Goal: Find specific page/section: Find specific page/section

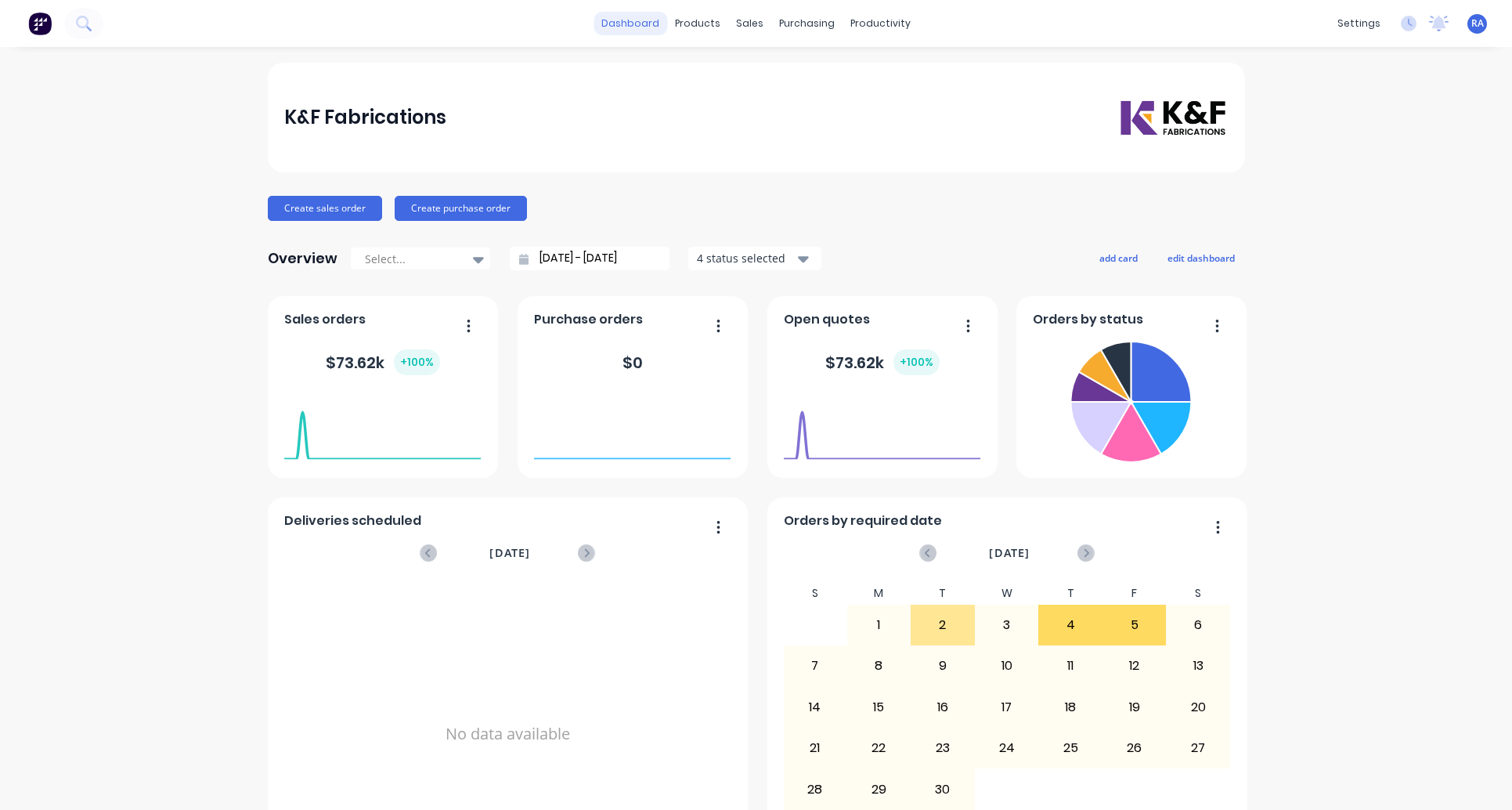
click at [638, 22] on link "dashboard" at bounding box center [630, 23] width 73 height 23
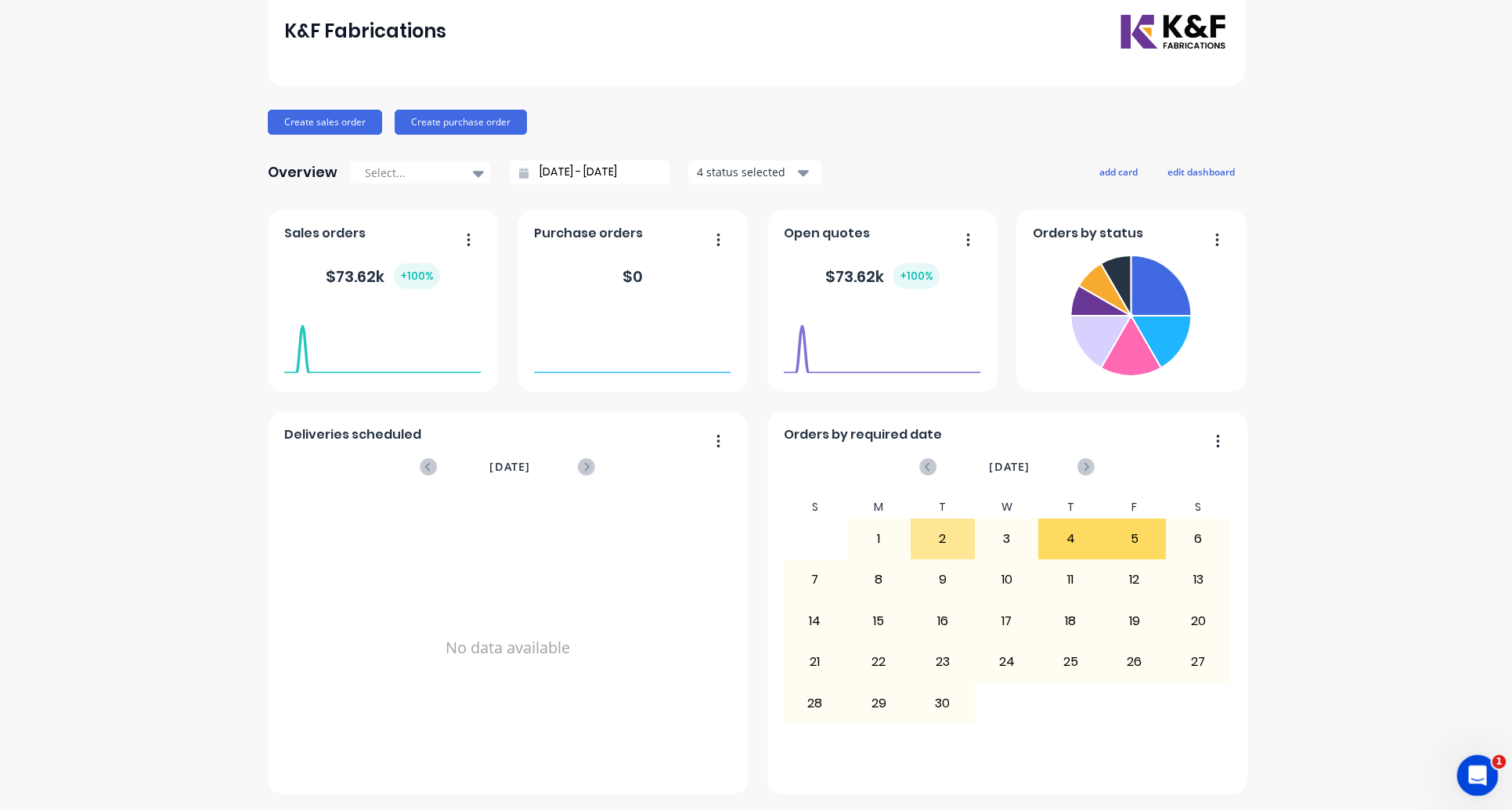
click at [1473, 774] on icon "Open Intercom Messenger" at bounding box center [1476, 774] width 26 height 26
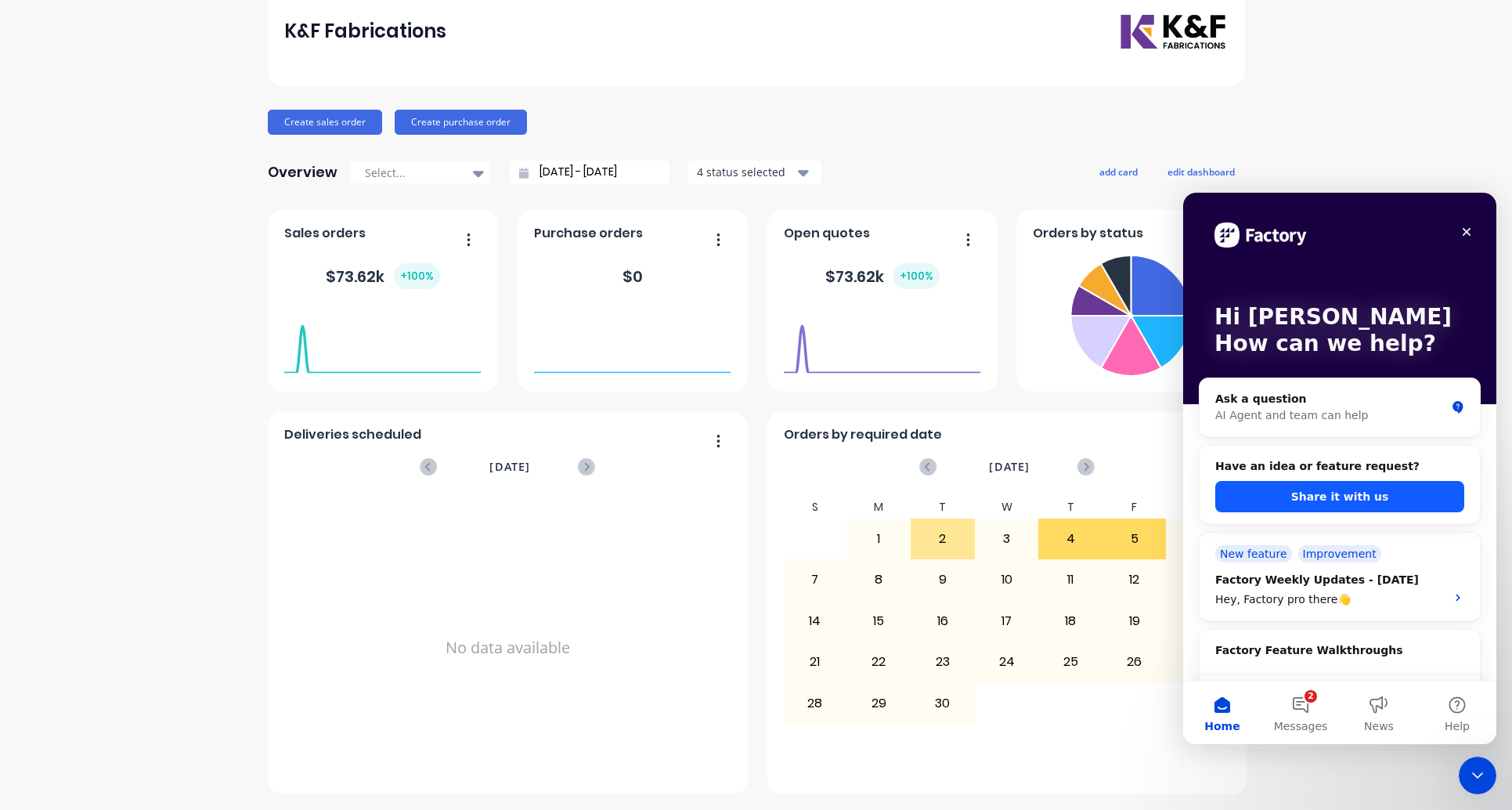
click at [1323, 494] on button "Share it with us" at bounding box center [1340, 497] width 249 height 32
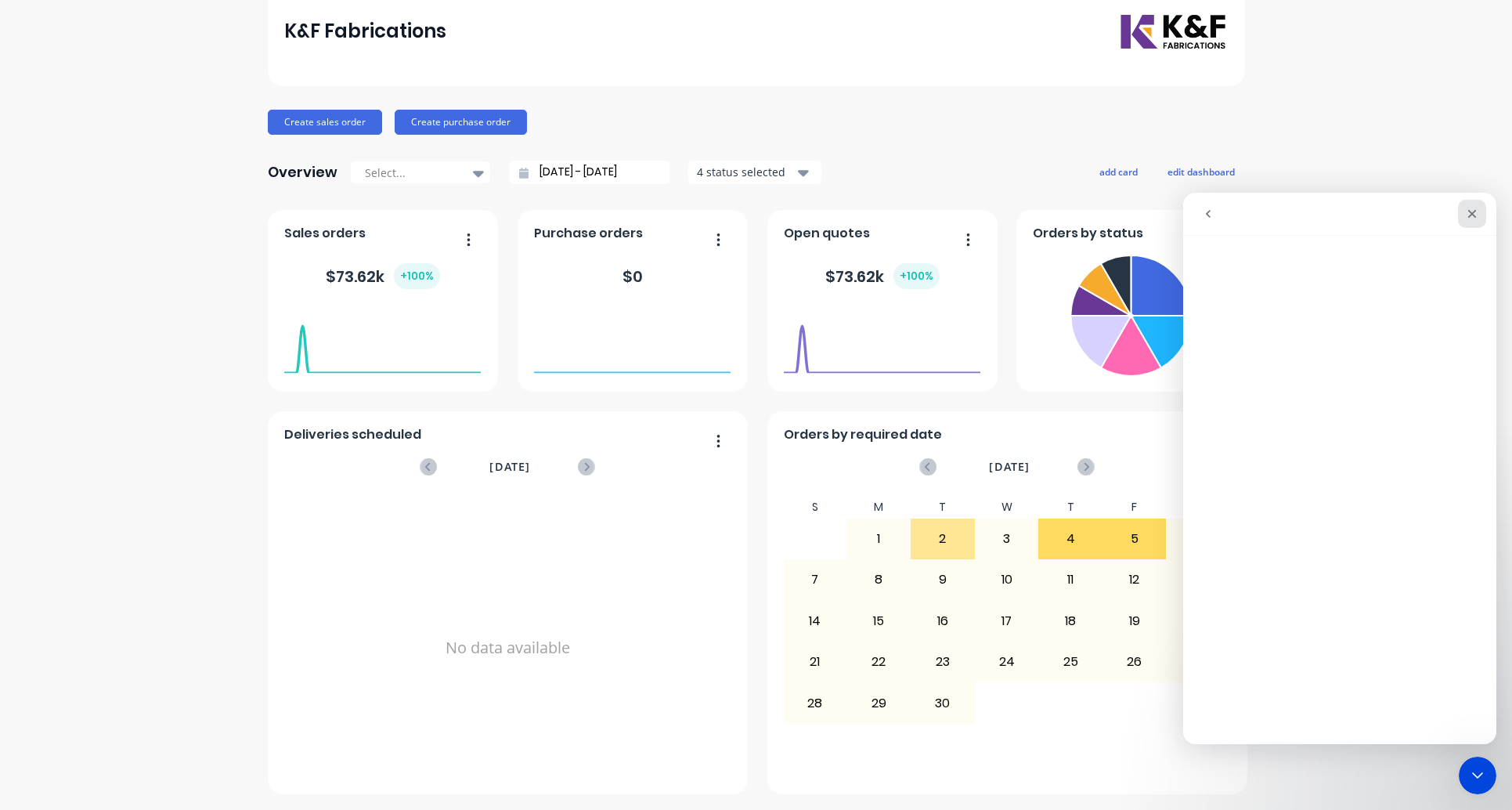
click at [1472, 206] on div "Close" at bounding box center [1472, 214] width 28 height 28
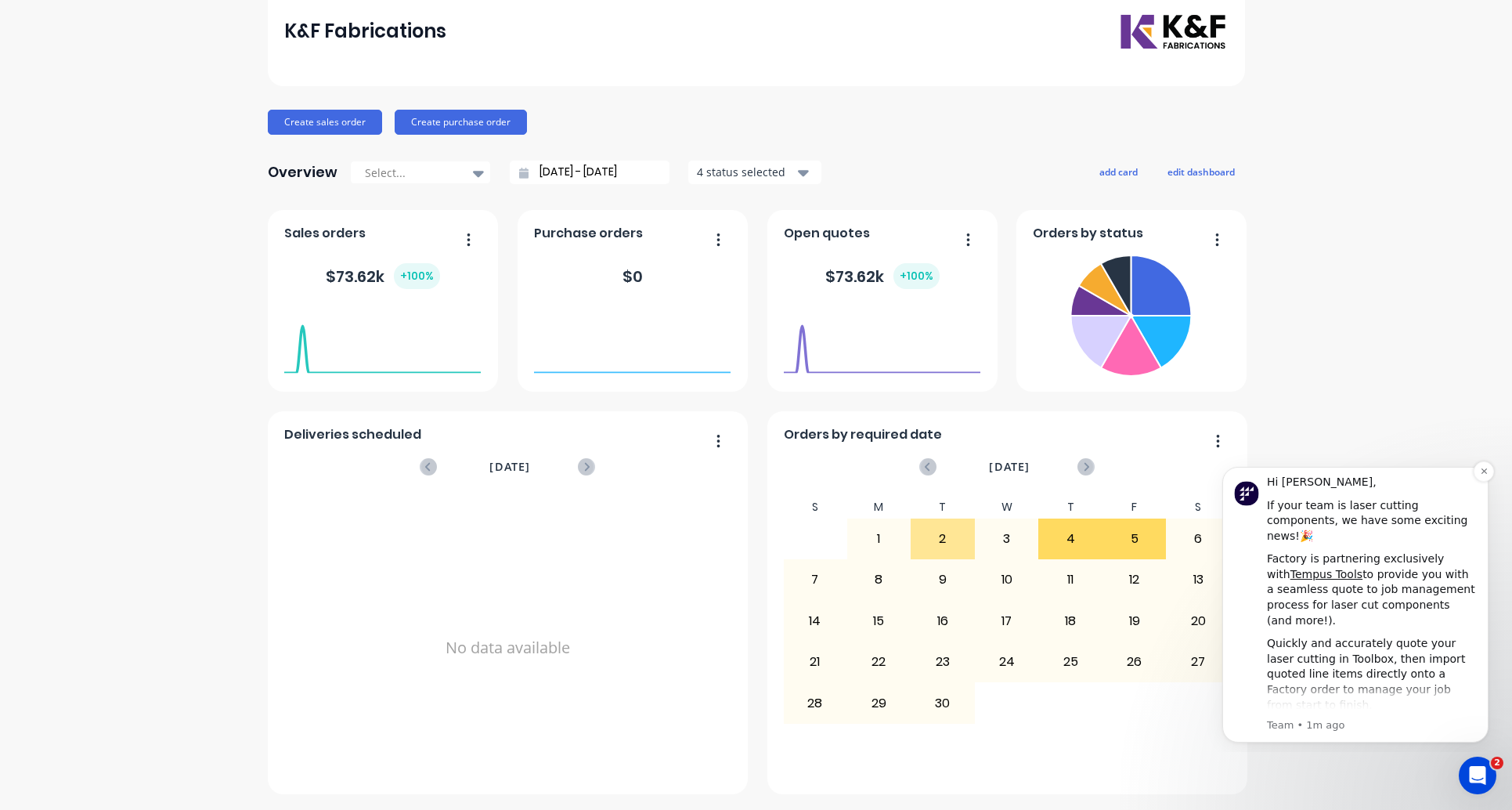
scroll to position [81, 0]
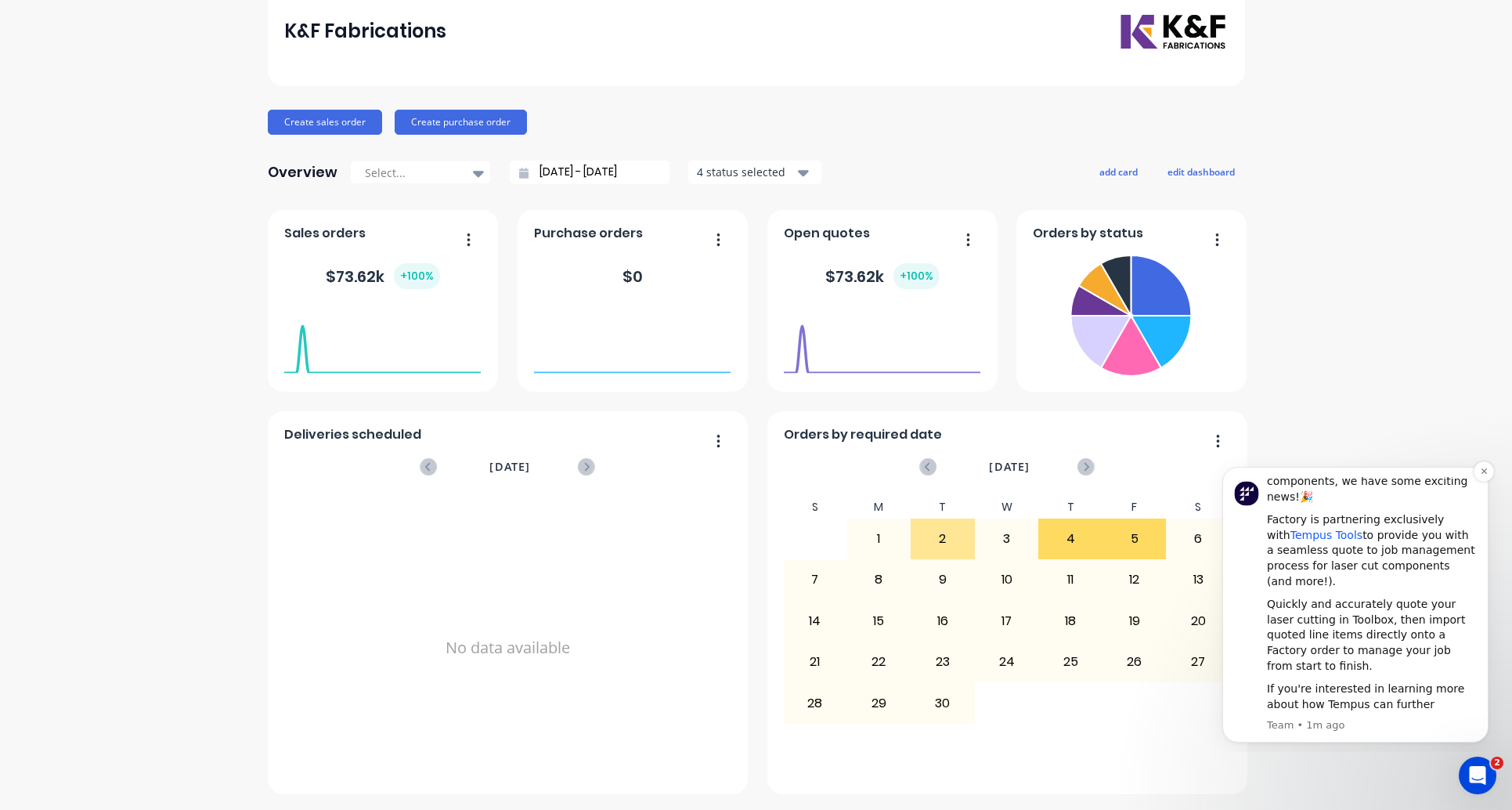
click at [1308, 529] on link "Tempus Tools" at bounding box center [1326, 535] width 72 height 12
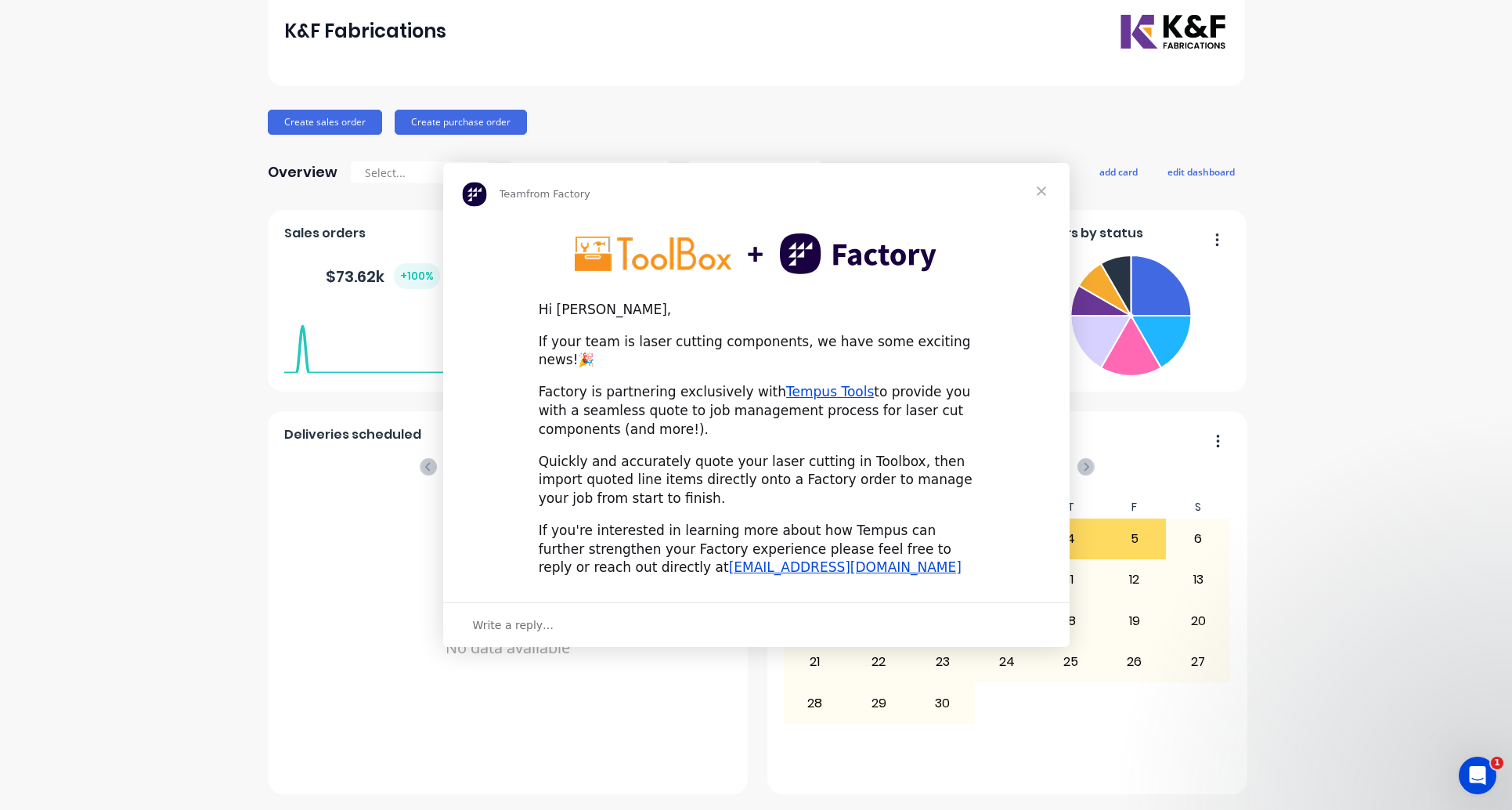
scroll to position [0, 0]
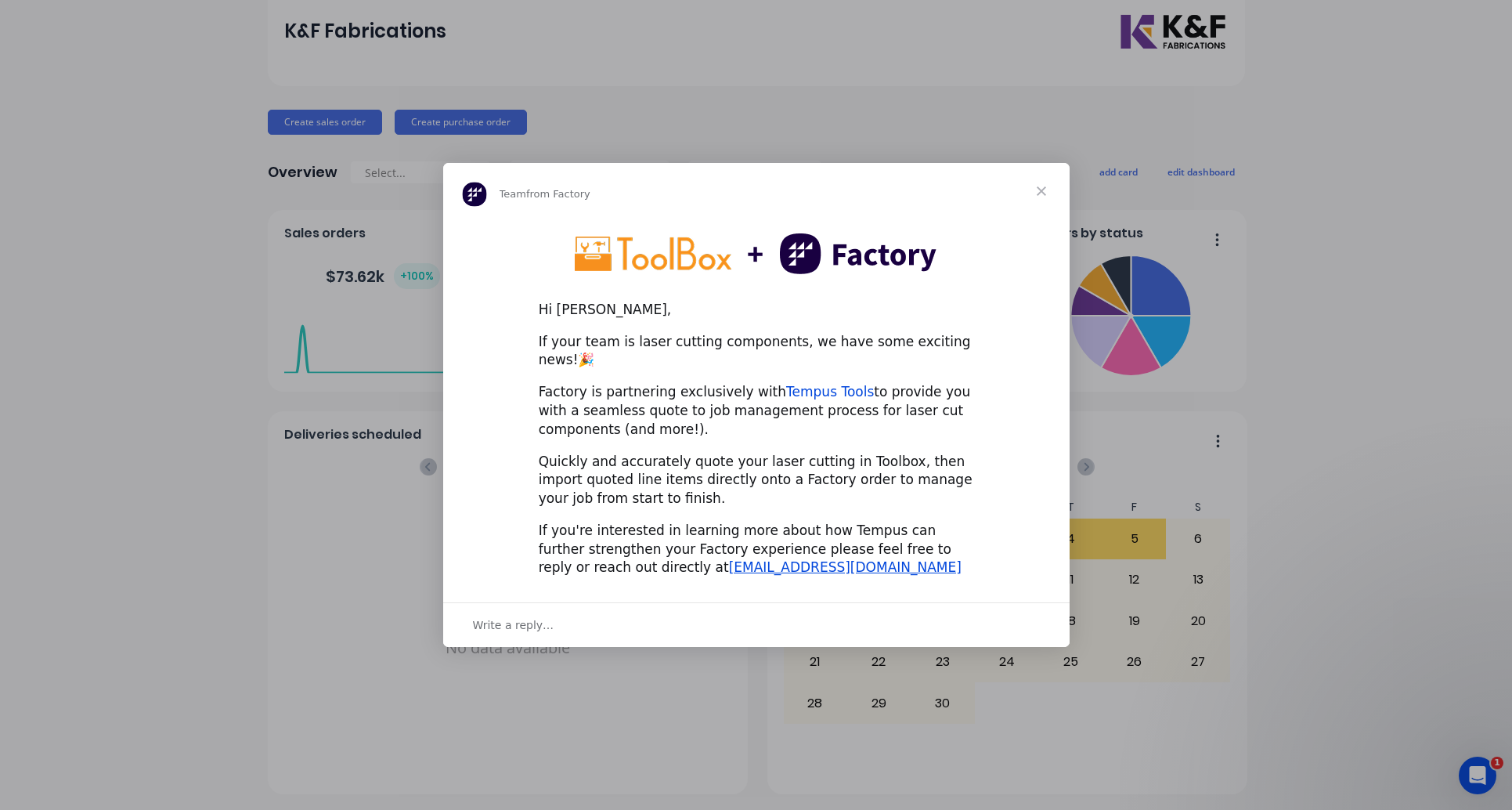
click at [810, 385] on link "Tempus Tools" at bounding box center [830, 392] width 87 height 16
click at [1039, 195] on span "Close" at bounding box center [1041, 191] width 57 height 57
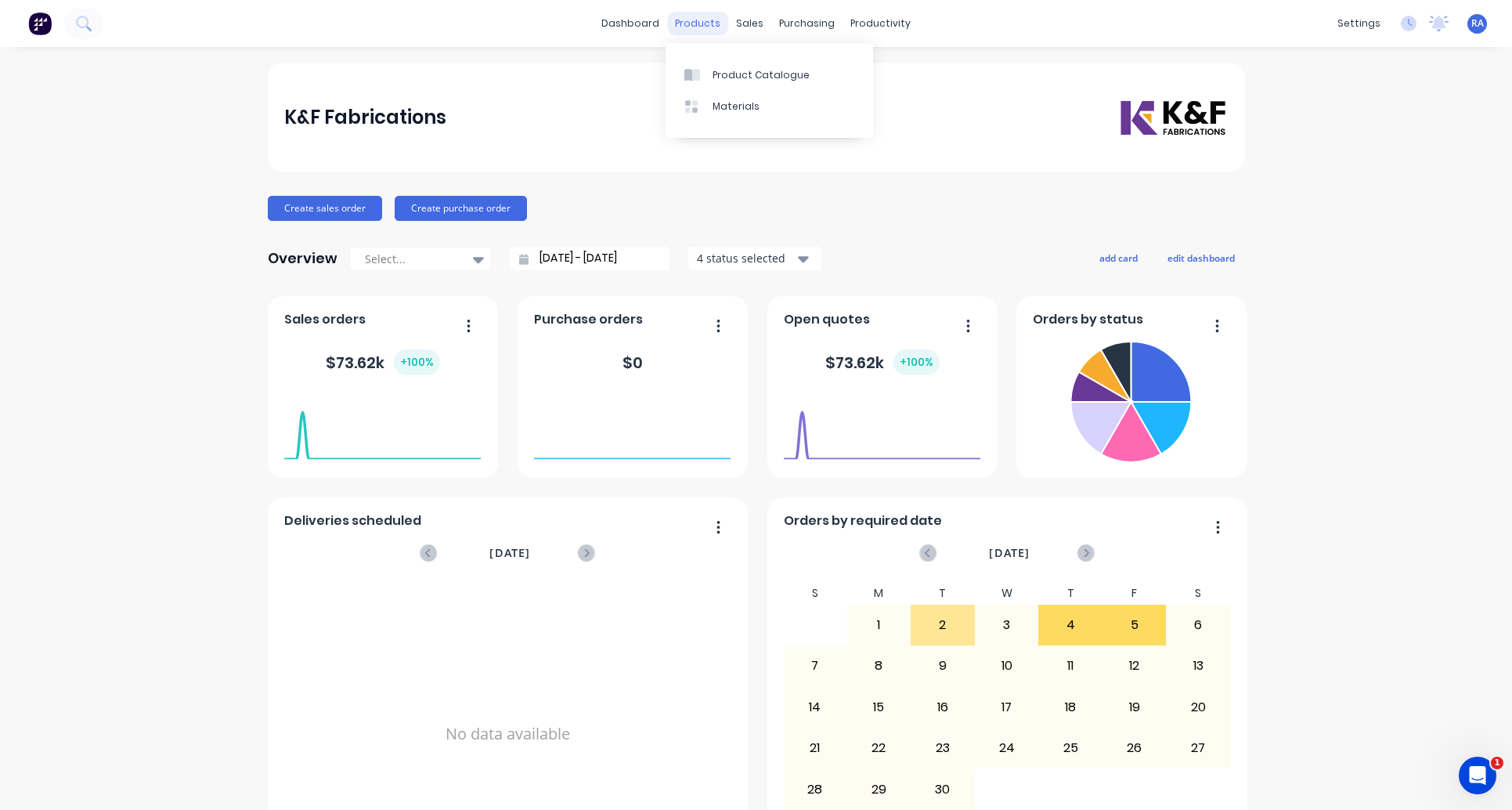
click at [699, 22] on div "products" at bounding box center [698, 23] width 61 height 23
click at [723, 72] on div "Product Catalogue" at bounding box center [761, 74] width 97 height 14
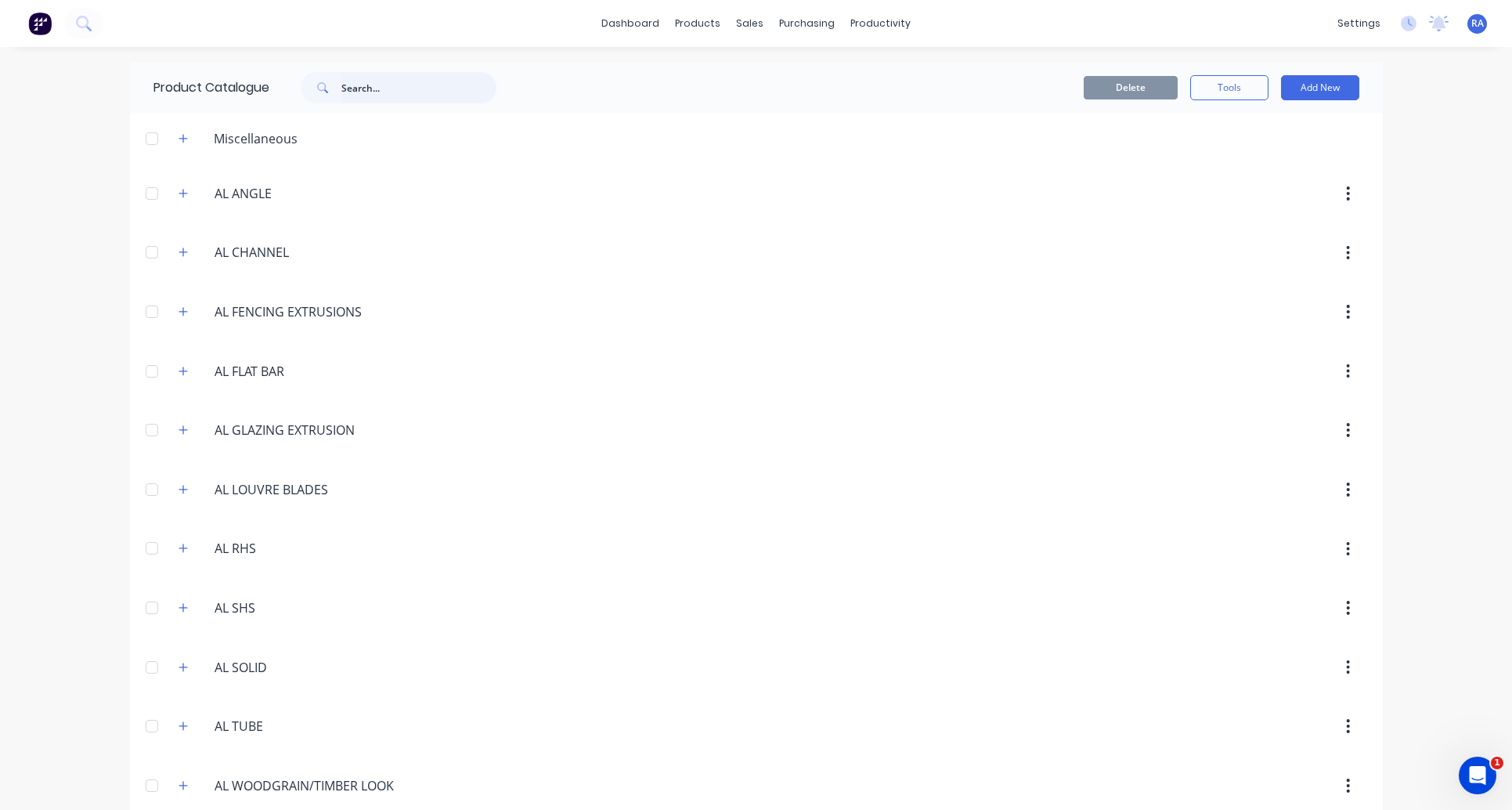
click at [390, 85] on input "text" at bounding box center [418, 87] width 155 height 32
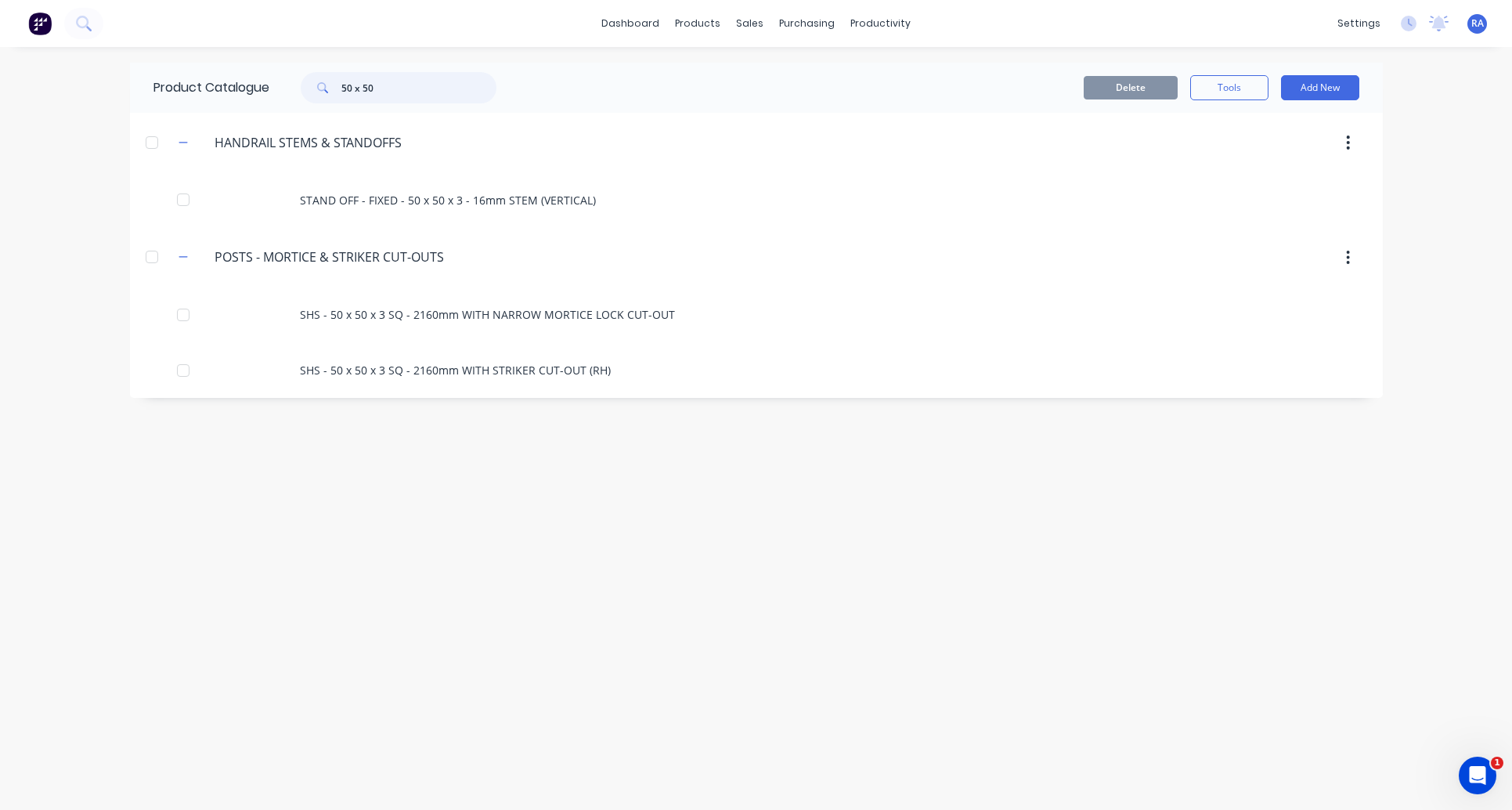
drag, startPoint x: 415, startPoint y: 88, endPoint x: 299, endPoint y: 94, distance: 116.2
click at [299, 94] on div "50 x 50" at bounding box center [391, 87] width 211 height 32
type input "50 x 50"
click at [715, 67] on link "Product Catalogue" at bounding box center [776, 74] width 207 height 32
click at [732, 72] on div "Product Catalogue" at bounding box center [767, 74] width 97 height 14
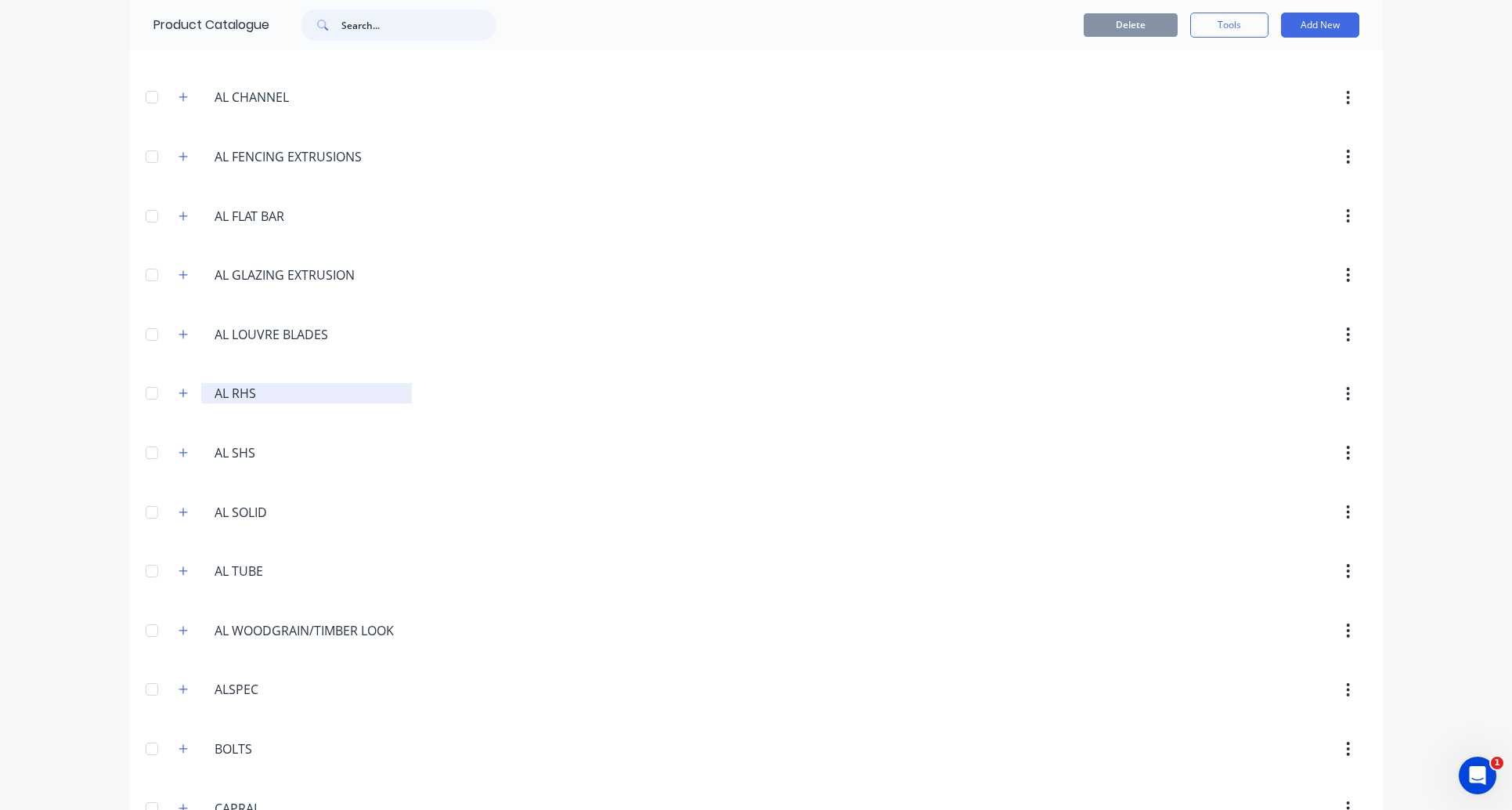
scroll to position [209, 0]
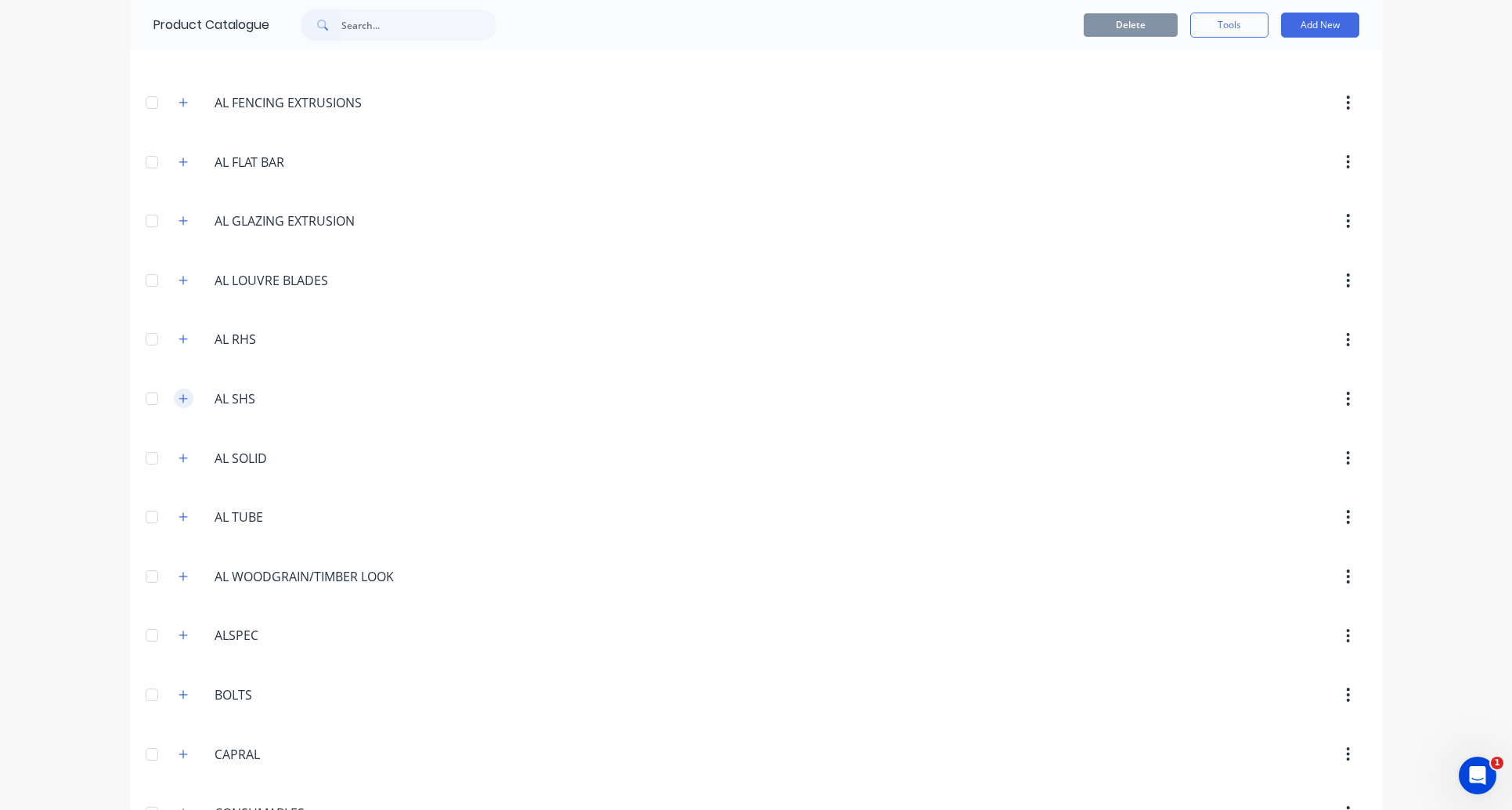
click at [179, 399] on icon "button" at bounding box center [182, 398] width 8 height 8
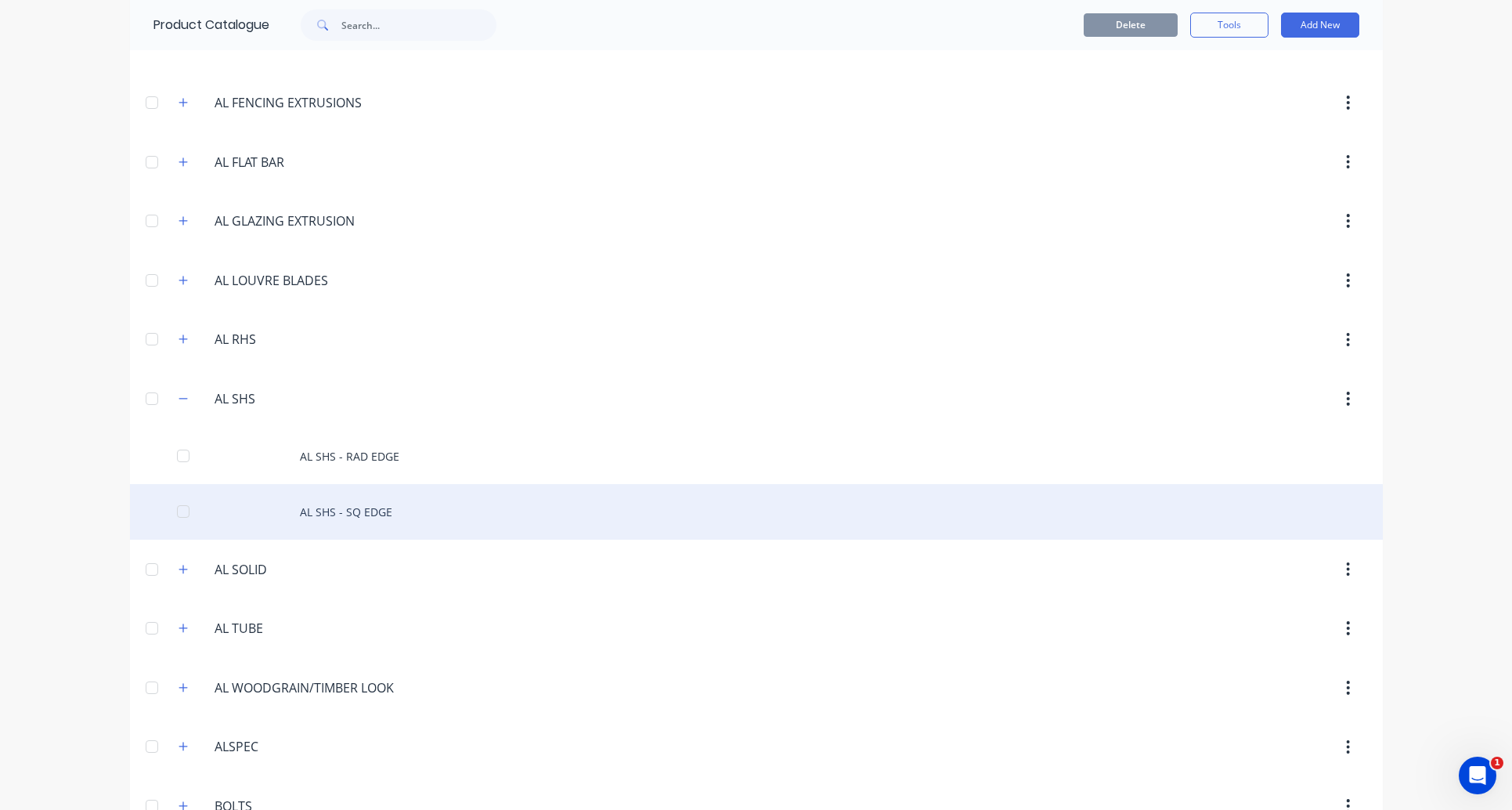
click at [179, 516] on div at bounding box center [183, 511] width 32 height 32
drag, startPoint x: 175, startPoint y: 511, endPoint x: 298, endPoint y: 519, distance: 123.3
click at [179, 511] on div at bounding box center [183, 511] width 32 height 32
click at [315, 519] on div "AL SHS - SQ EDGE" at bounding box center [757, 511] width 1253 height 56
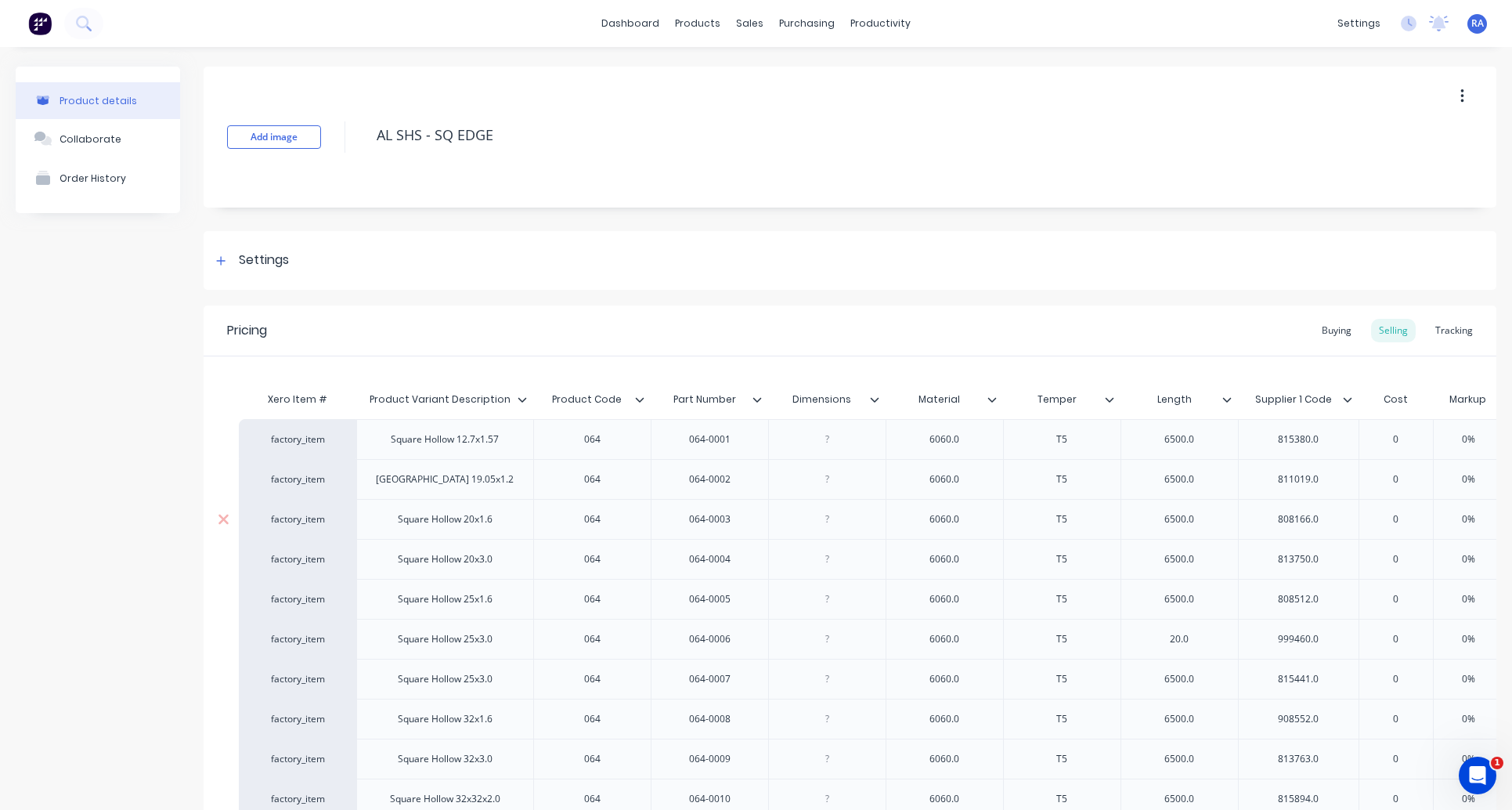
type textarea "x"
click at [718, 75] on div "Product Catalogue" at bounding box center [761, 74] width 97 height 14
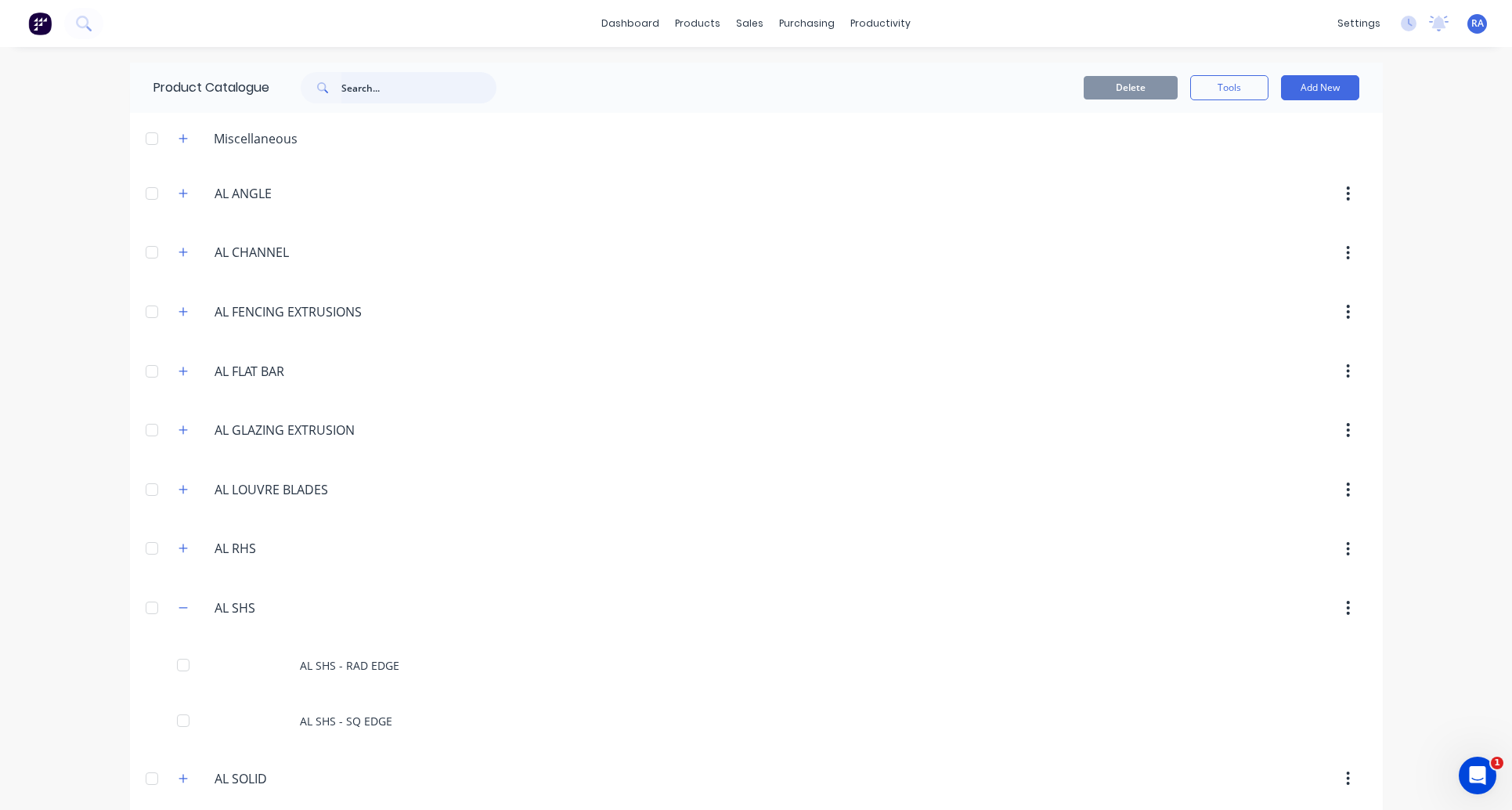
click at [376, 86] on input "text" at bounding box center [418, 87] width 155 height 32
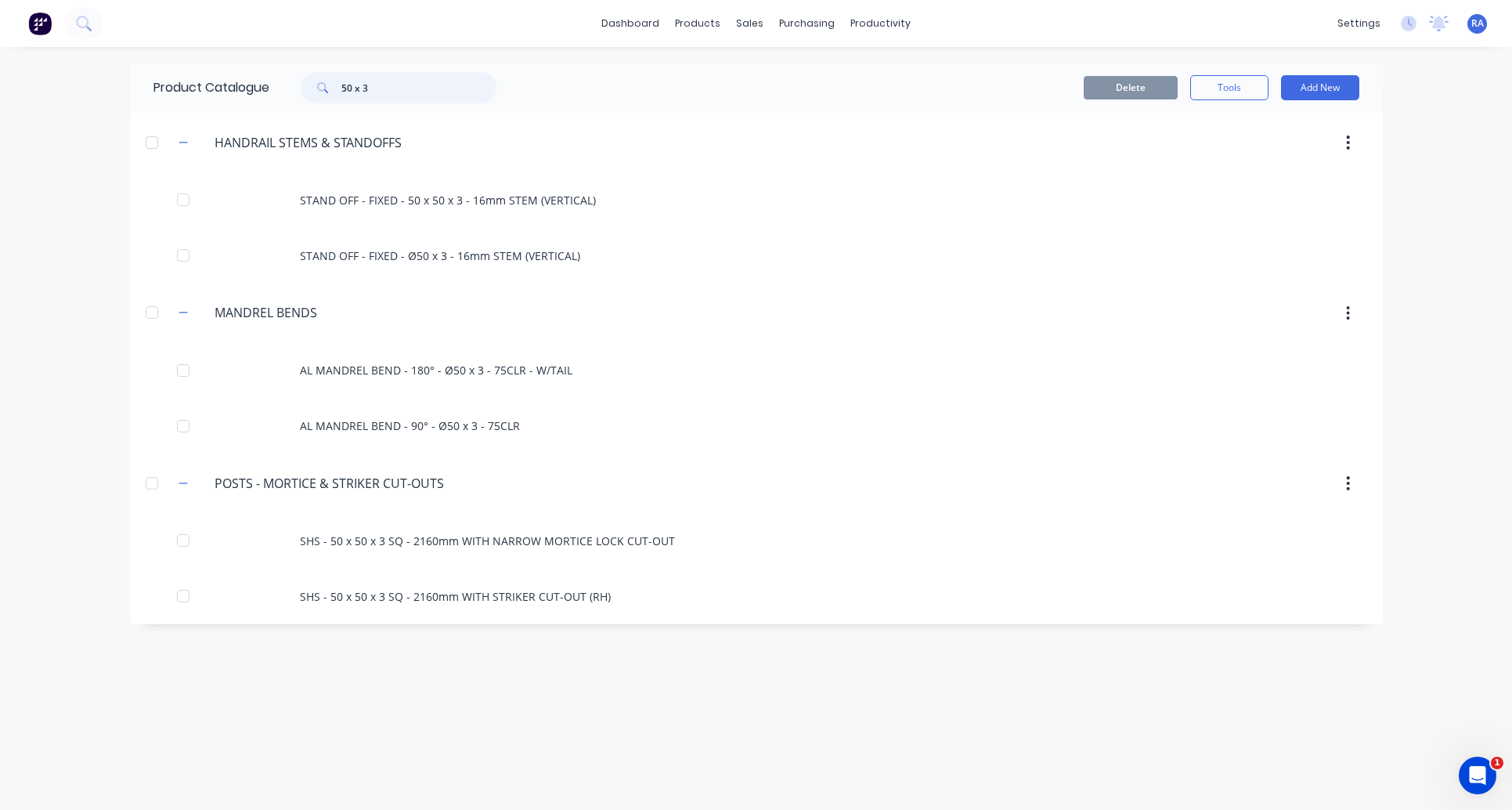
click at [360, 86] on input "50 x 3" at bounding box center [418, 87] width 155 height 32
drag, startPoint x: 391, startPoint y: 89, endPoint x: 269, endPoint y: 107, distance: 123.3
click at [269, 107] on div "Product Catalogue 50 X 3" at bounding box center [333, 87] width 405 height 50
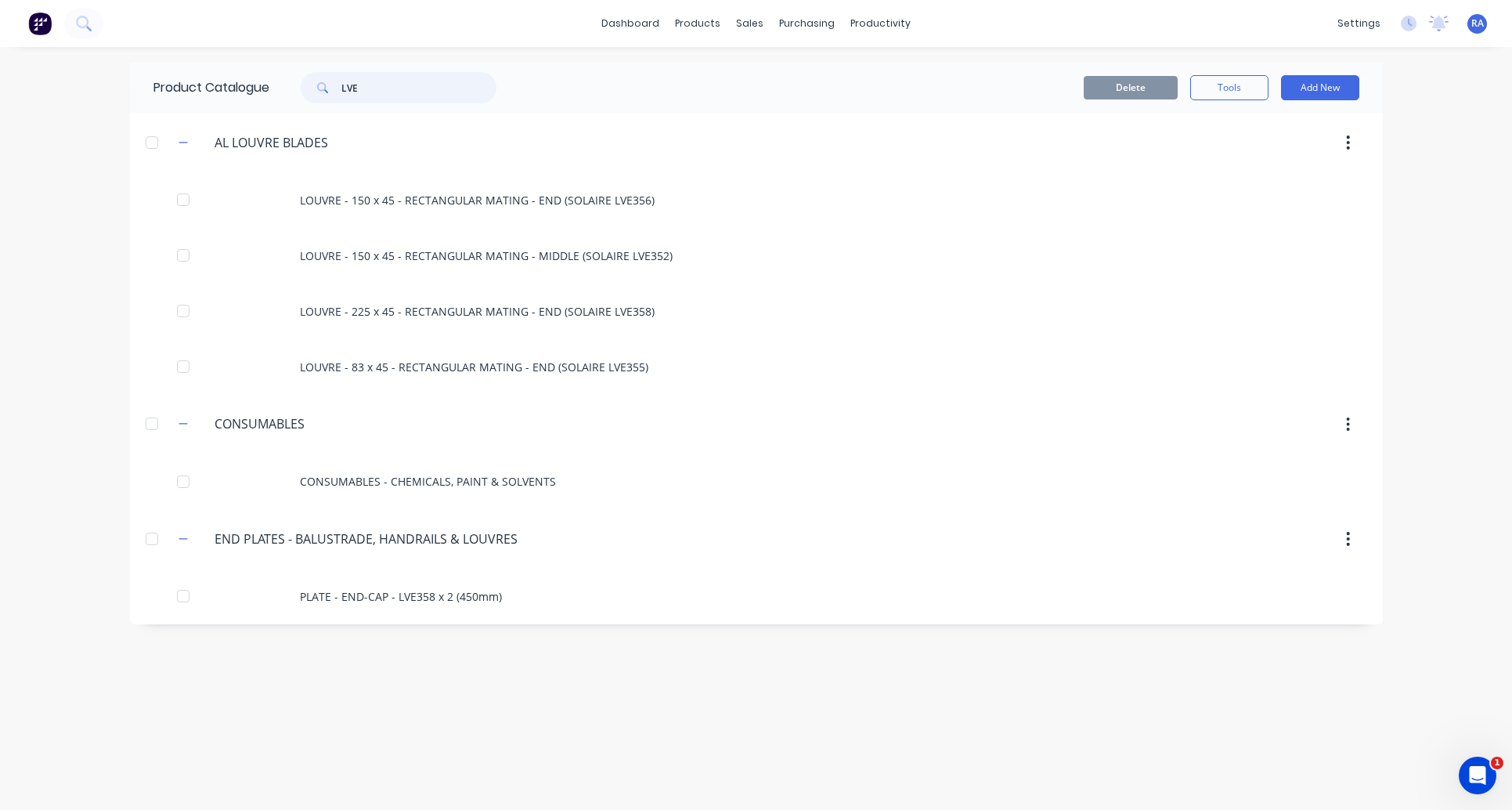
type input "LVE"
